Goal: Task Accomplishment & Management: Manage account settings

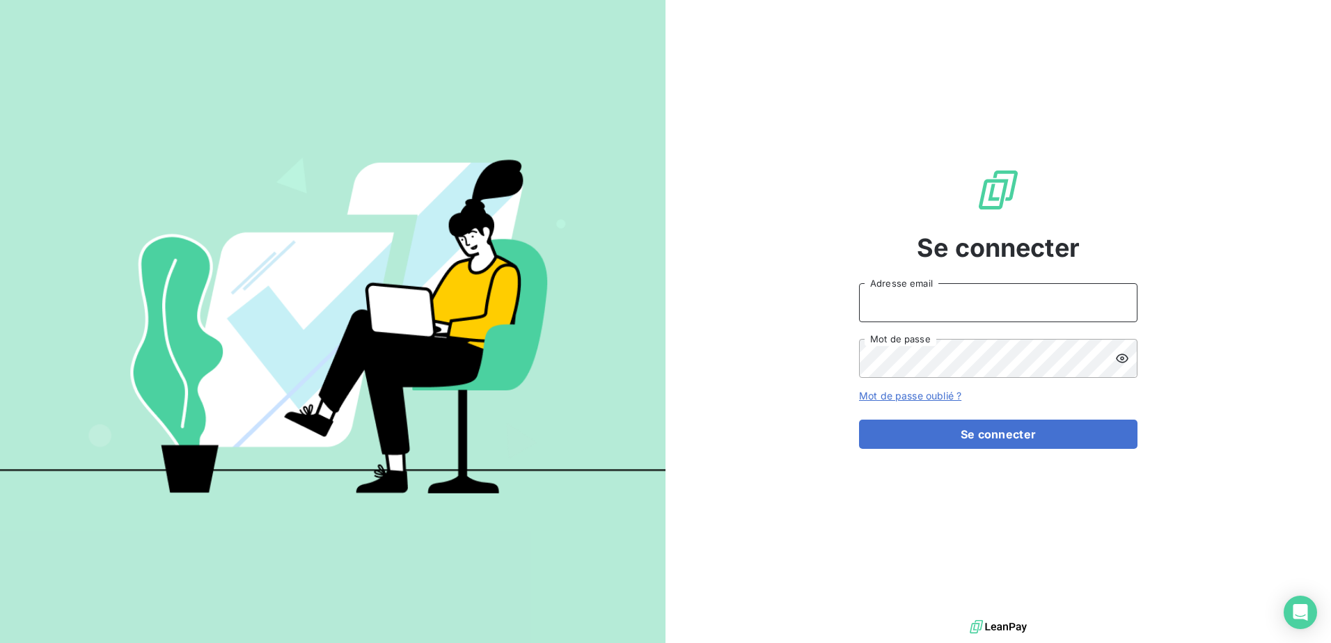
type input "[PERSON_NAME][EMAIL_ADDRESS][DOMAIN_NAME]"
click at [971, 415] on form "[PERSON_NAME][EMAIL_ADDRESS][DOMAIN_NAME] Adresse email Mot de passe Mot de pas…" at bounding box center [998, 366] width 278 height 166
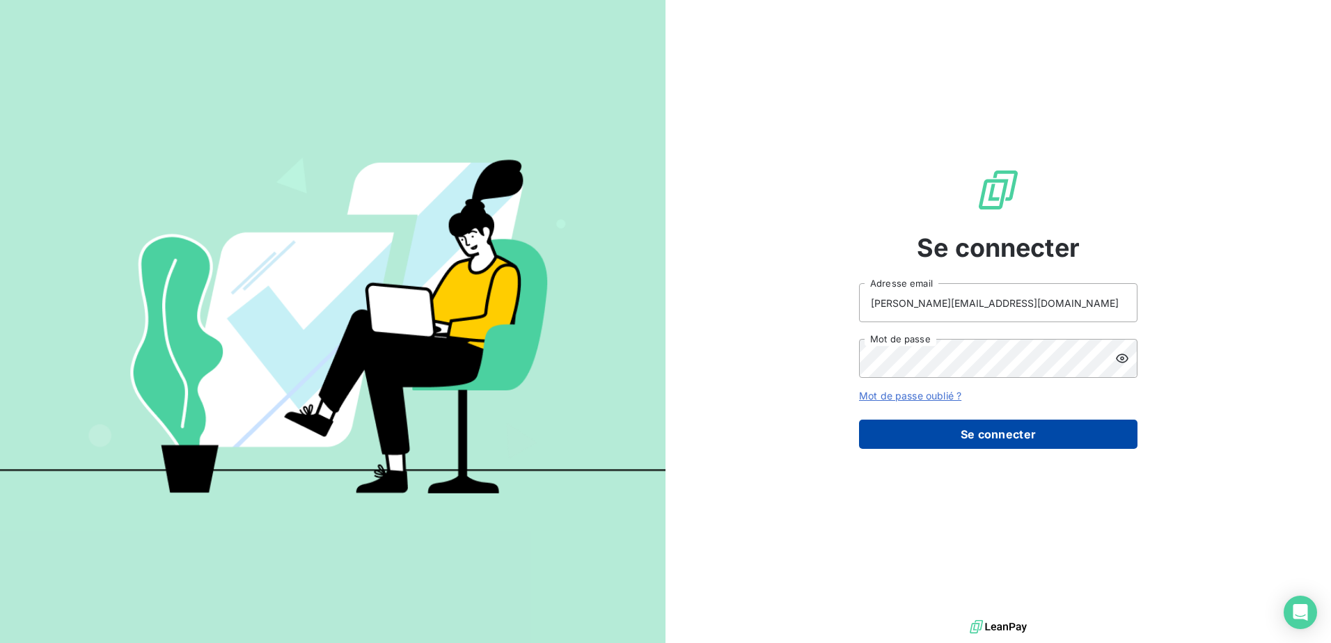
click at [985, 435] on button "Se connecter" at bounding box center [998, 434] width 278 height 29
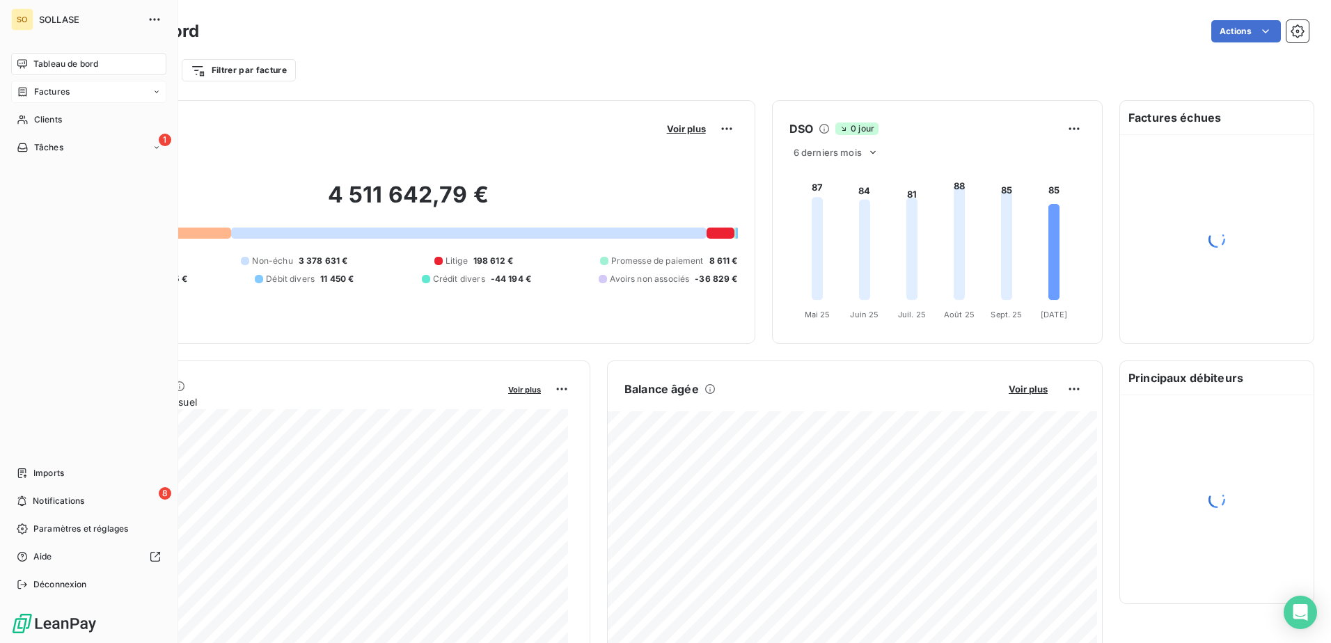
drag, startPoint x: 60, startPoint y: 92, endPoint x: 272, endPoint y: 88, distance: 212.3
click at [59, 92] on span "Factures" at bounding box center [51, 92] width 35 height 13
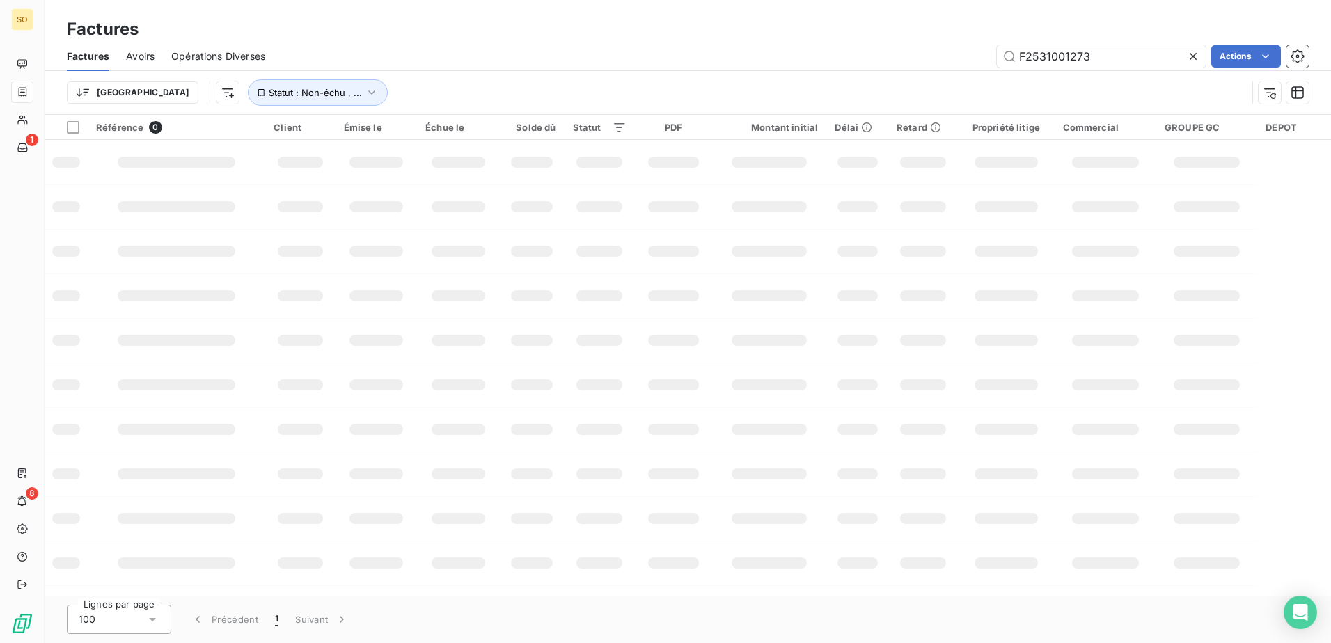
type input "F2531001273"
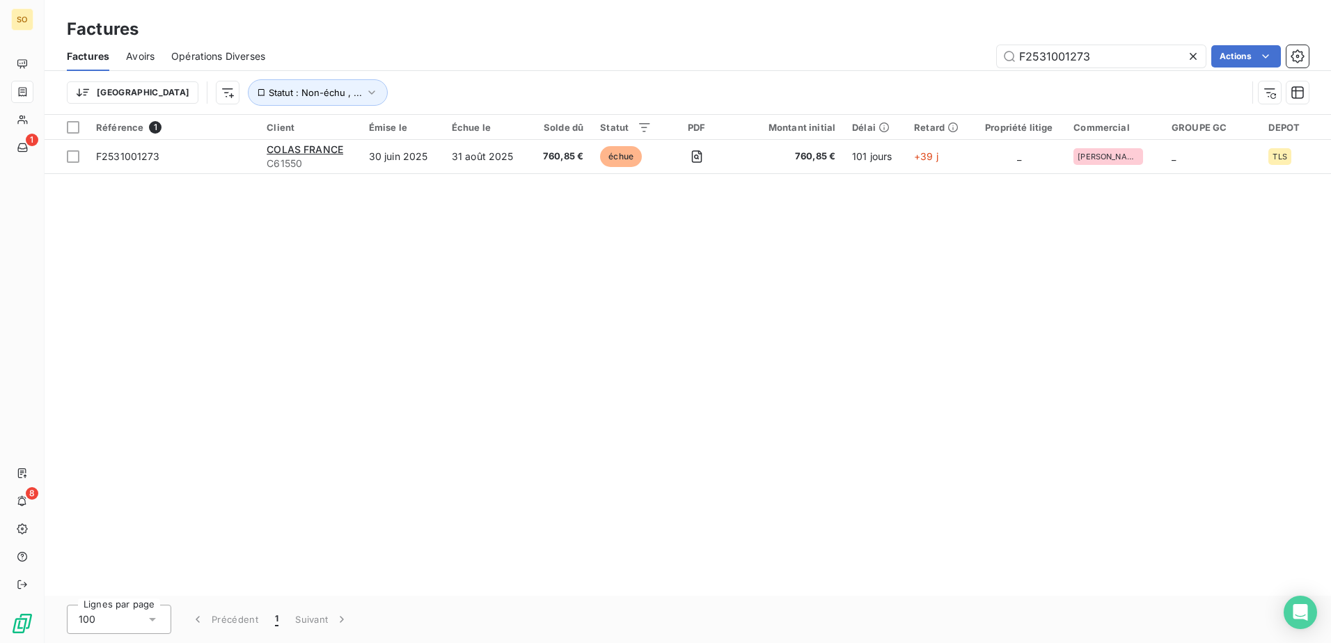
click at [738, 175] on div "Référence 1 Client Émise le Échue le Solde dû Statut PDF Montant initial Délai …" at bounding box center [688, 355] width 1286 height 481
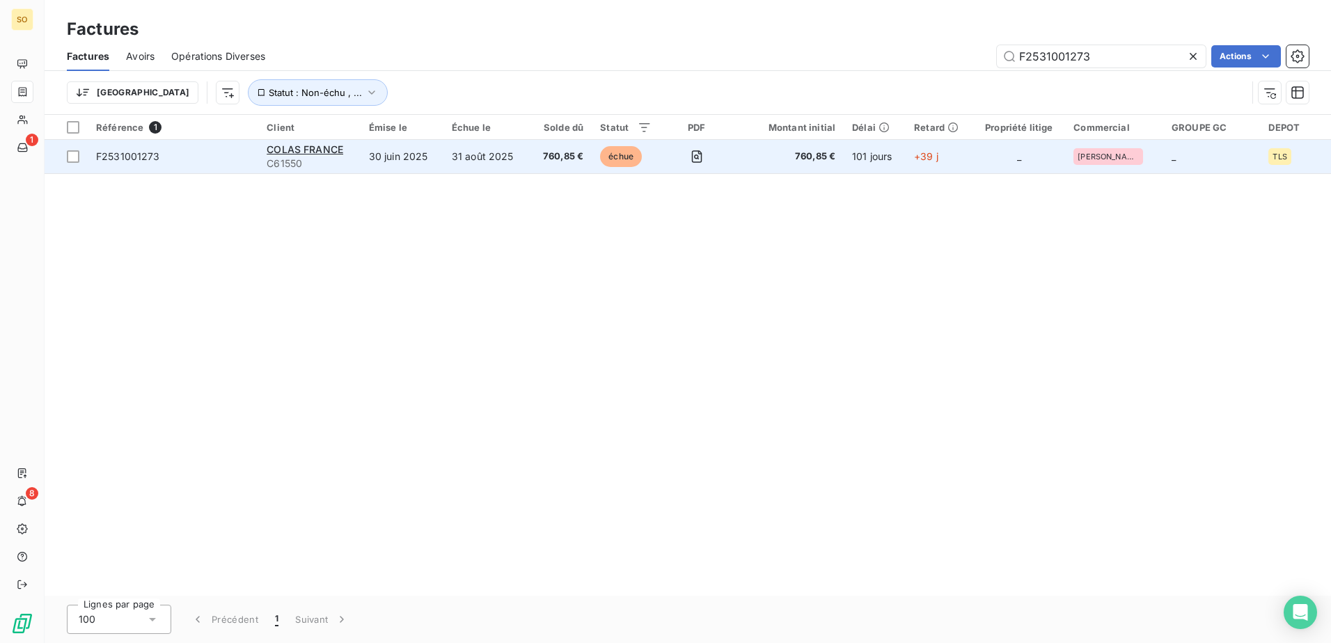
click at [752, 161] on span "760,85 €" at bounding box center [788, 157] width 93 height 14
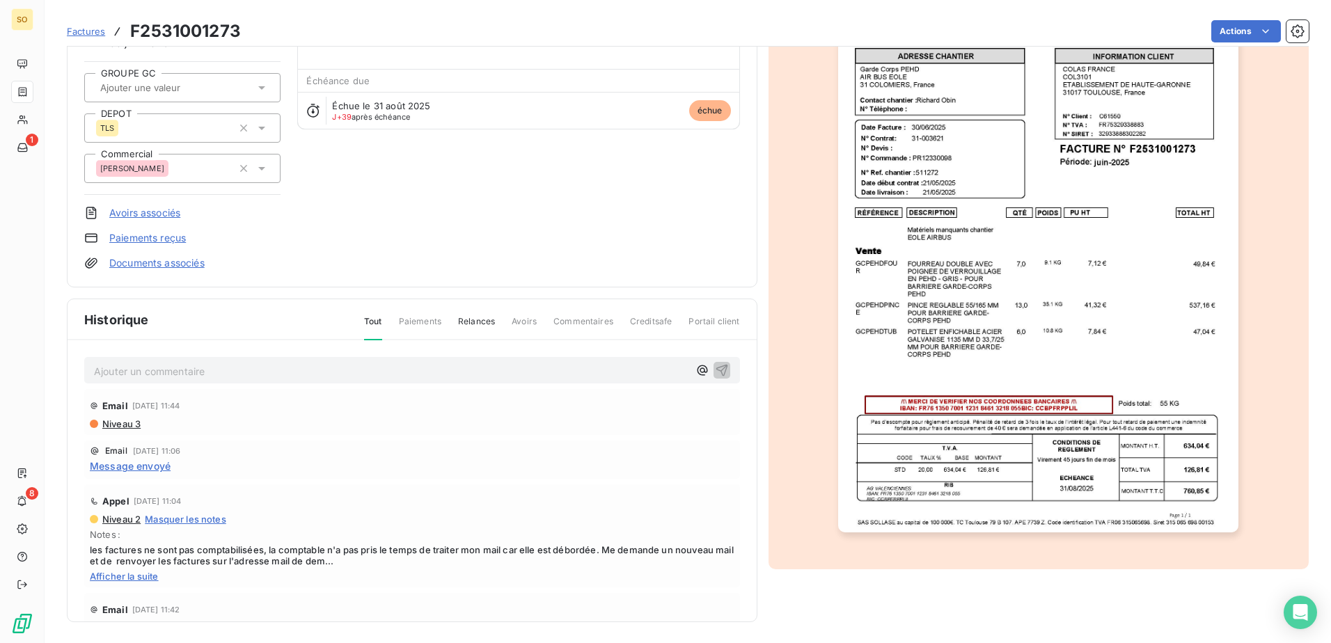
scroll to position [127, 0]
click at [203, 571] on span "Afficher la suite" at bounding box center [412, 574] width 644 height 11
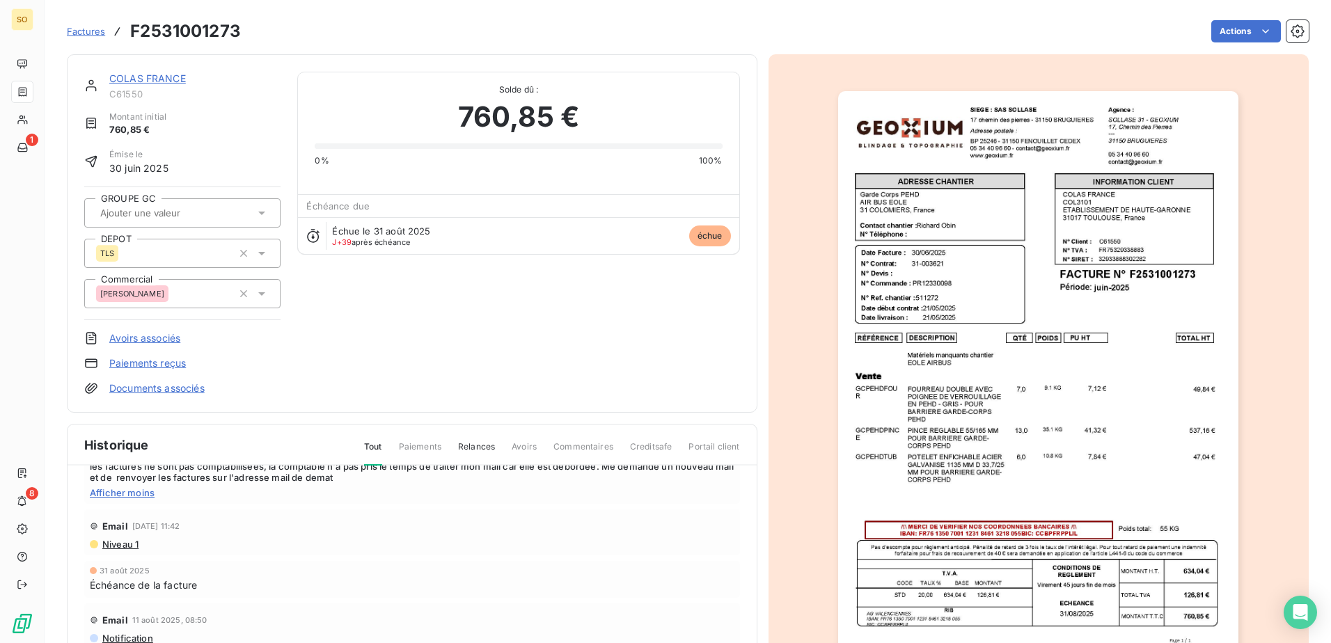
scroll to position [0, 0]
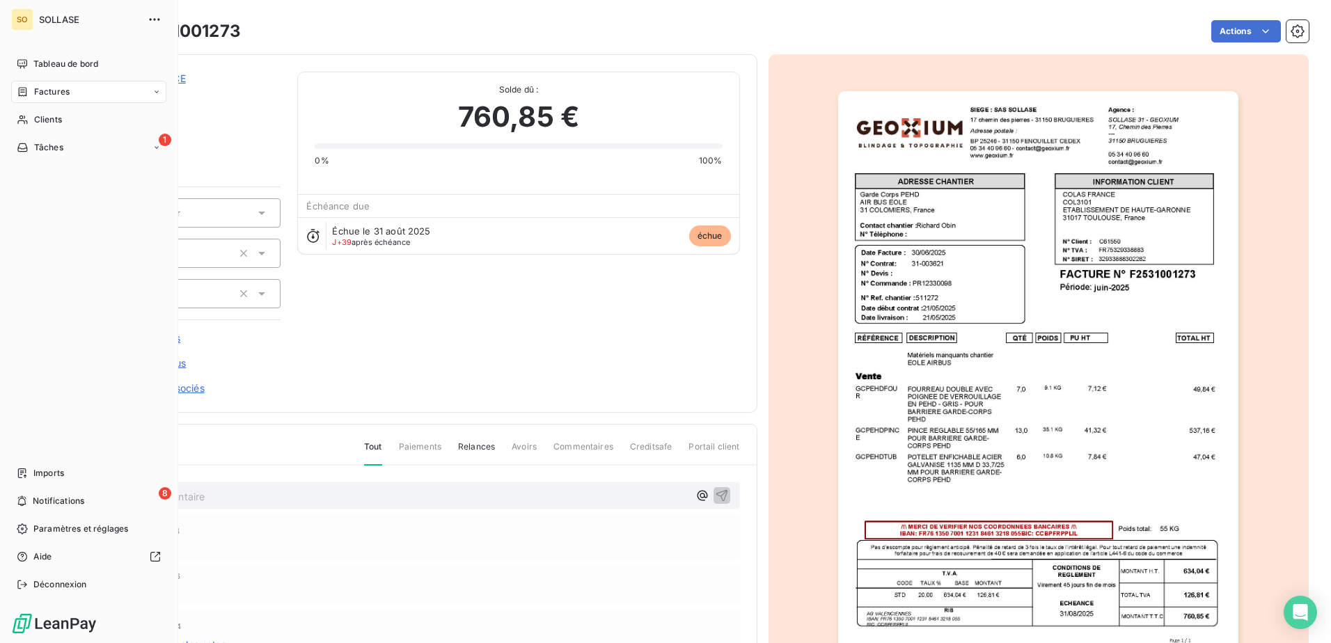
click at [65, 90] on span "Factures" at bounding box center [51, 92] width 35 height 13
click at [65, 88] on span "Factures" at bounding box center [51, 92] width 35 height 13
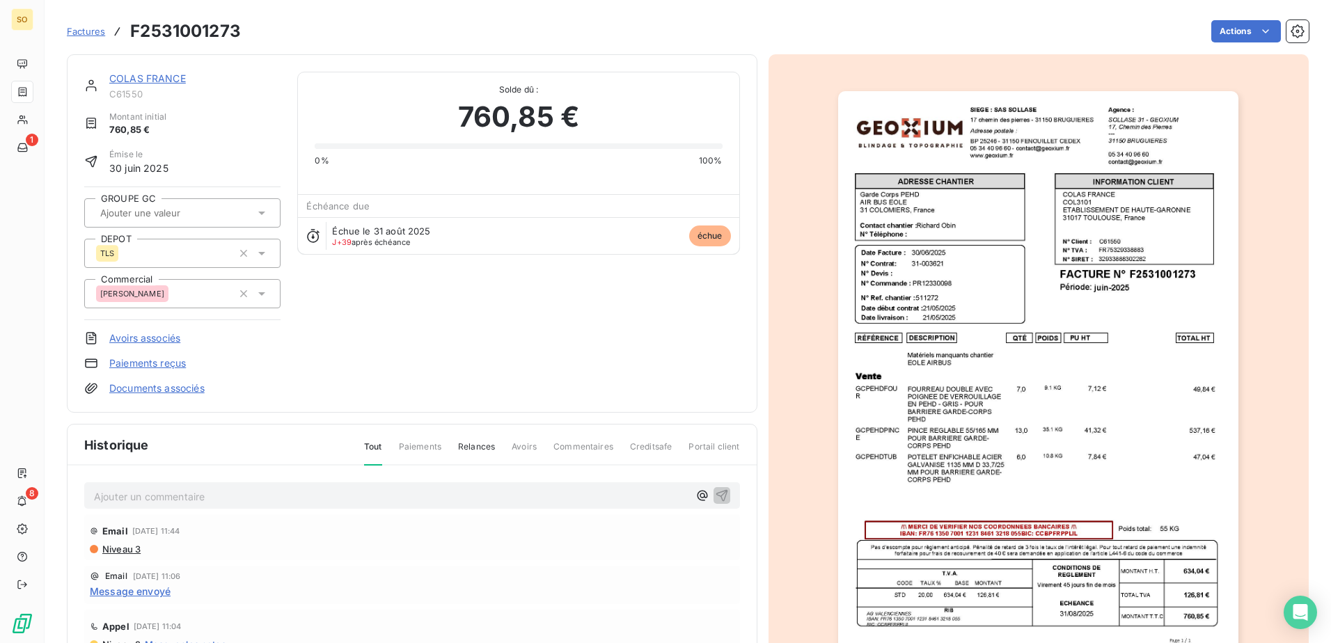
click at [95, 37] on link "Factures" at bounding box center [86, 31] width 38 height 14
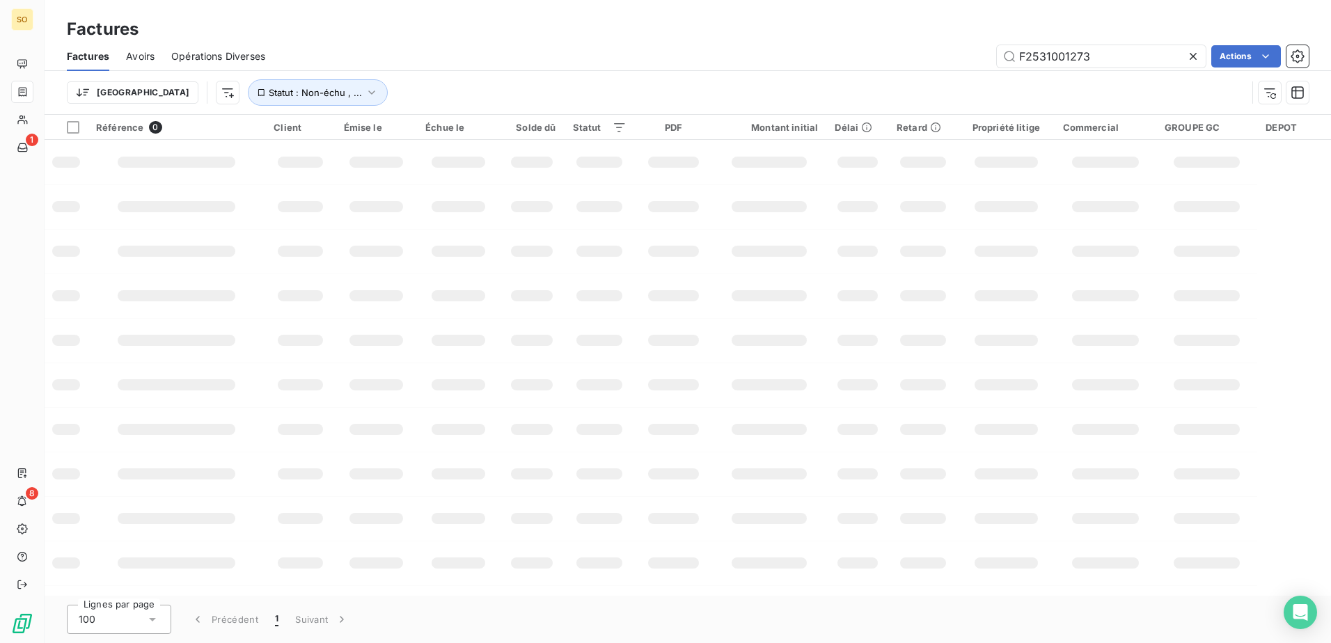
drag, startPoint x: 1081, startPoint y: 52, endPoint x: 916, endPoint y: 55, distance: 165.6
click at [916, 55] on div "F2531001273 Actions" at bounding box center [795, 56] width 1026 height 22
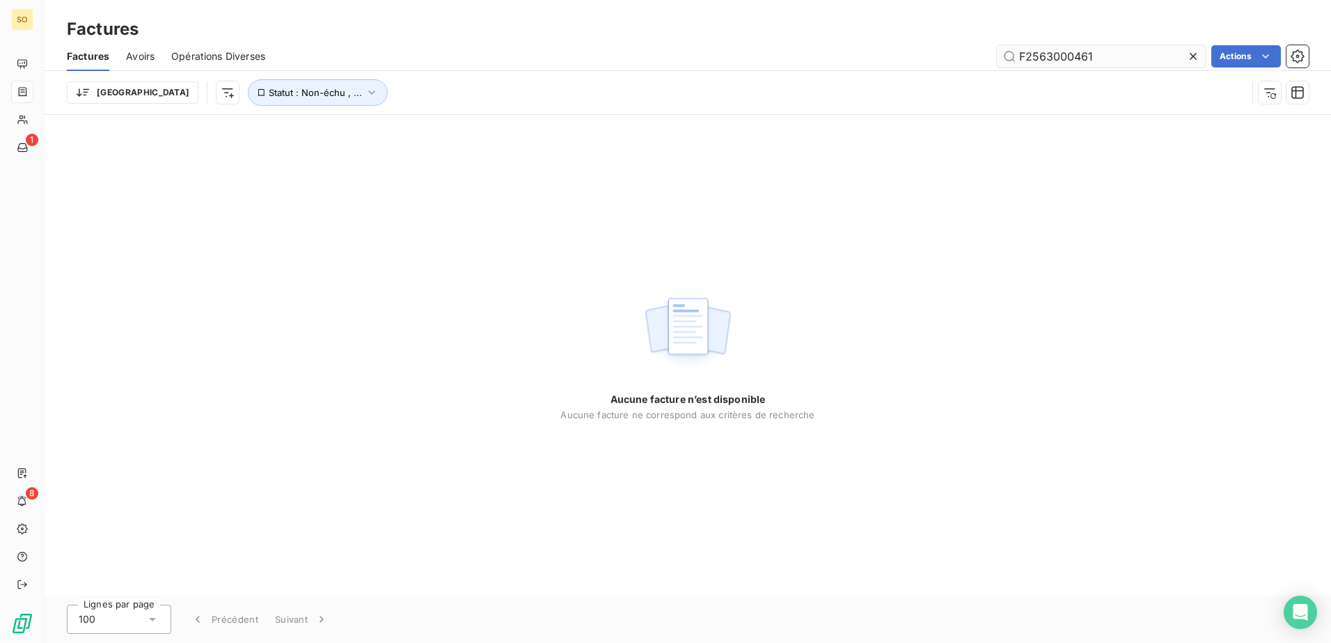
click at [1129, 56] on input "F2563000461" at bounding box center [1100, 56] width 209 height 22
type input "F2563000461"
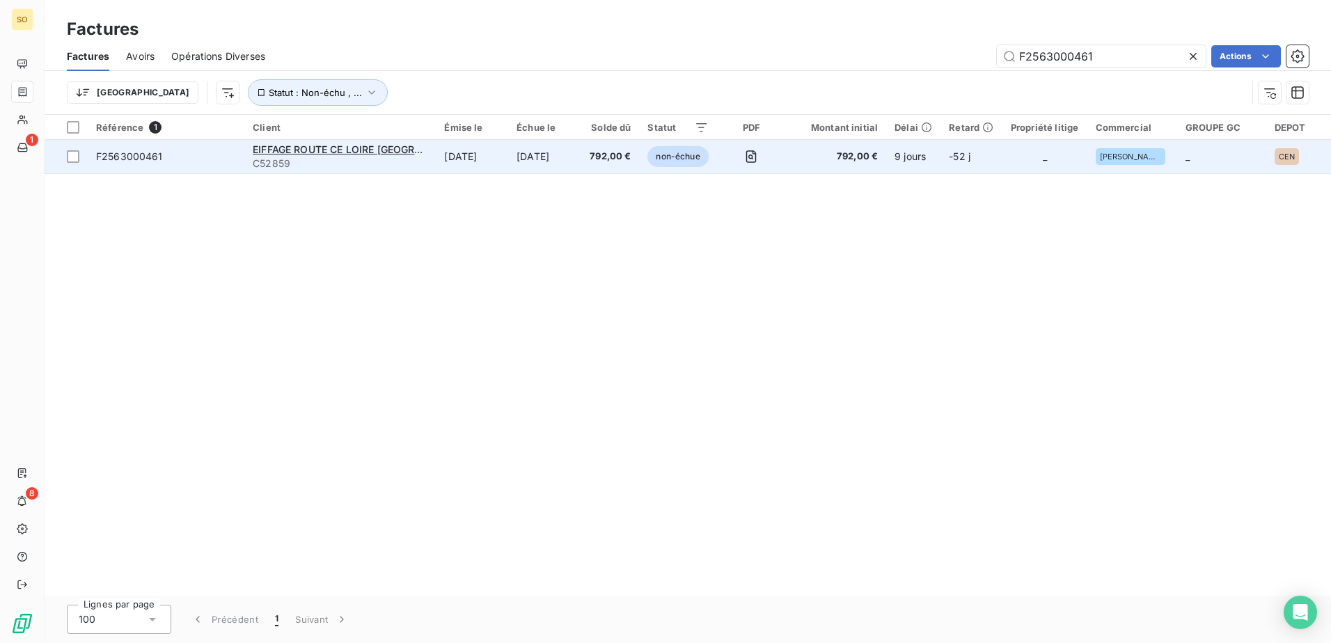
click at [673, 161] on span "non-échue" at bounding box center [677, 156] width 61 height 21
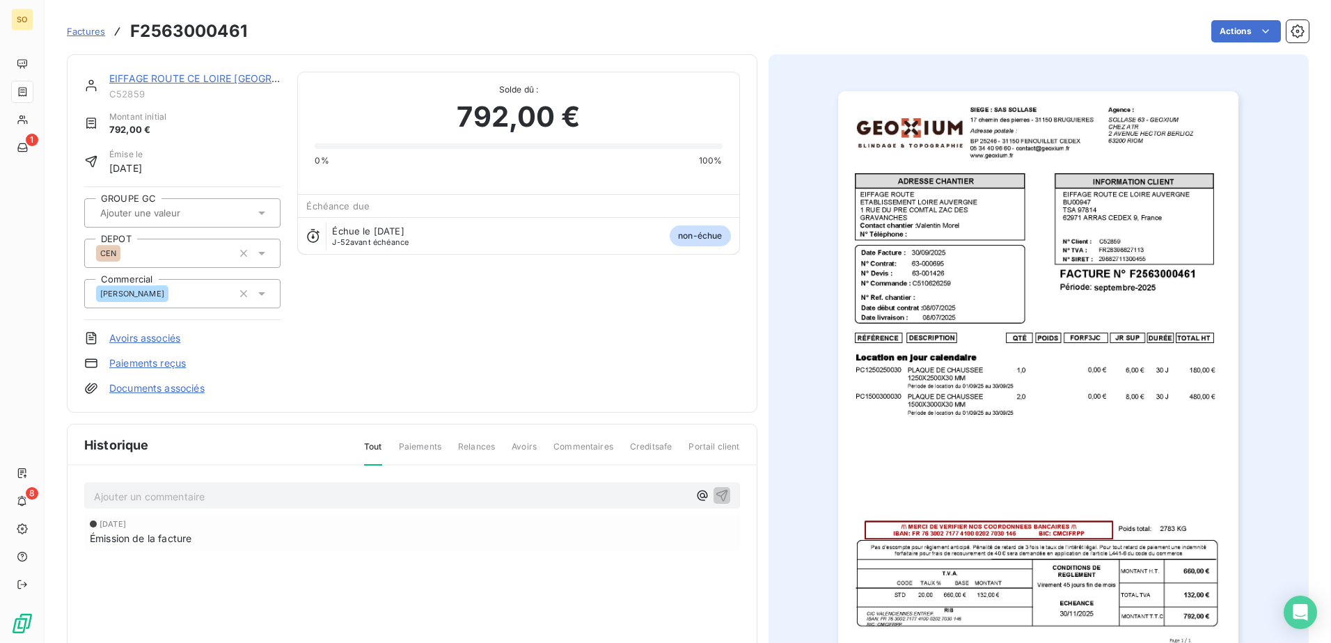
click at [1072, 468] on img "button" at bounding box center [1038, 374] width 400 height 566
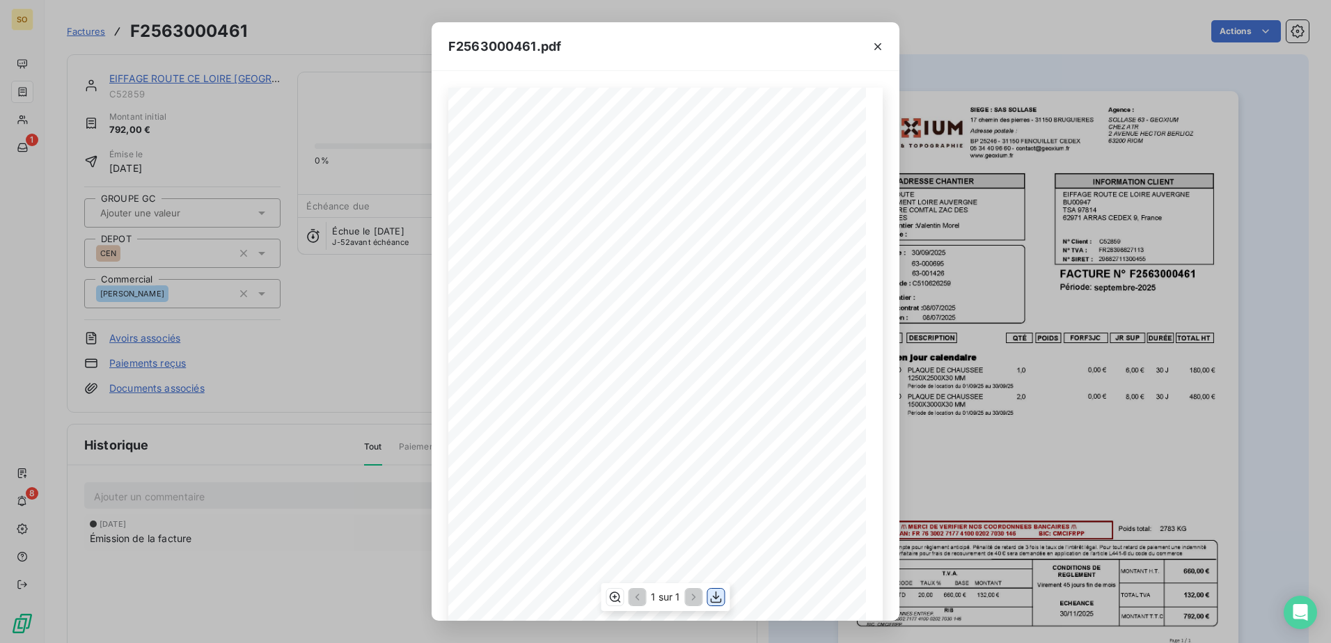
click at [714, 598] on icon "button" at bounding box center [716, 597] width 14 height 14
click at [886, 56] on button "button" at bounding box center [877, 46] width 22 height 22
